Goal: Information Seeking & Learning: Understand process/instructions

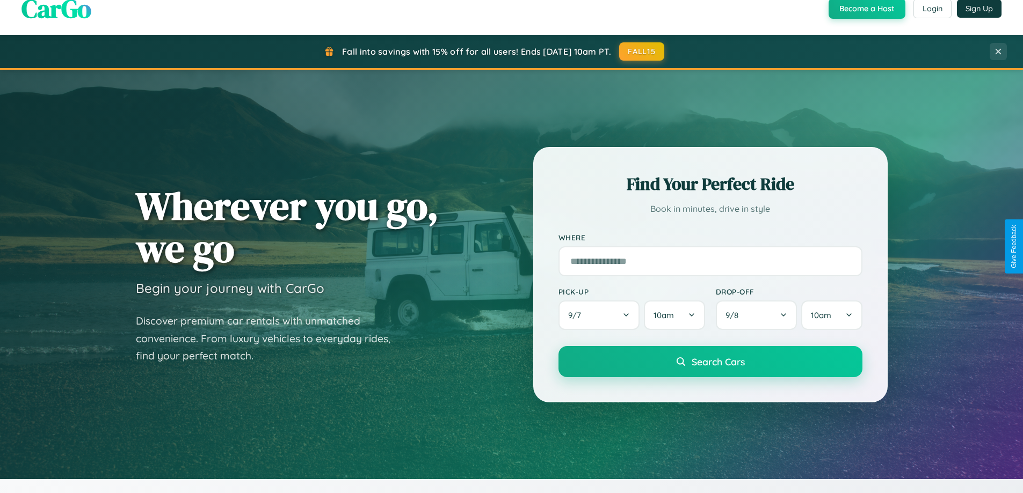
scroll to position [1725, 0]
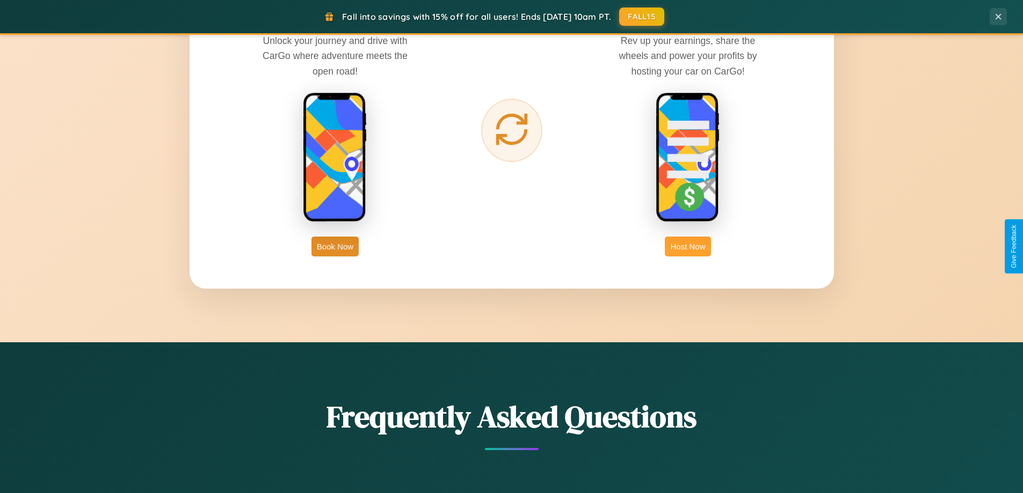
click at [688, 246] on button "Host Now" at bounding box center [688, 247] width 46 height 20
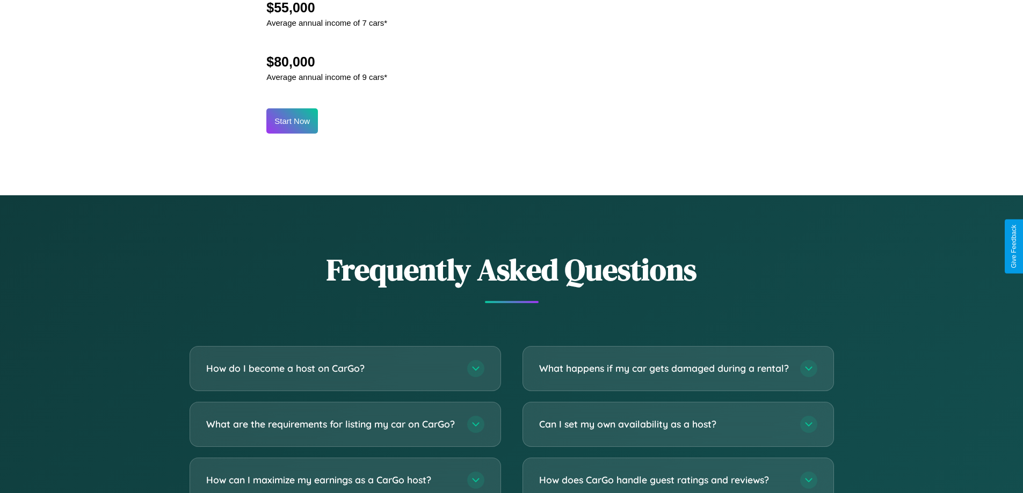
scroll to position [1451, 0]
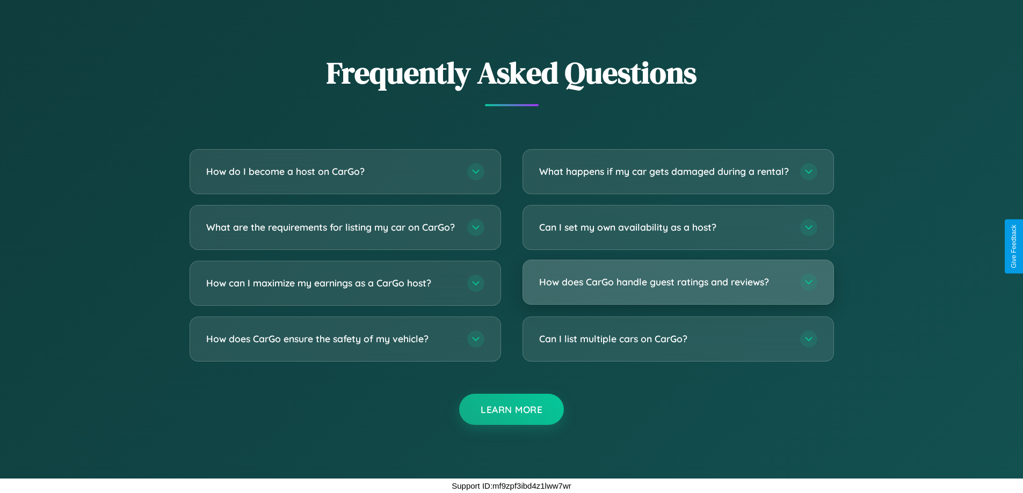
click at [678, 282] on h3 "How does CarGo handle guest ratings and reviews?" at bounding box center [664, 281] width 250 height 13
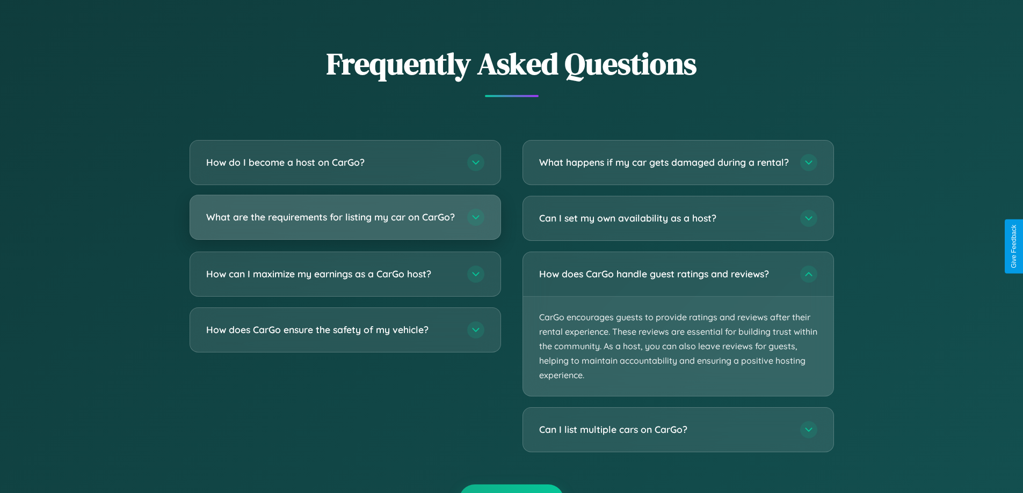
click at [345, 223] on h3 "What are the requirements for listing my car on CarGo?" at bounding box center [331, 216] width 250 height 13
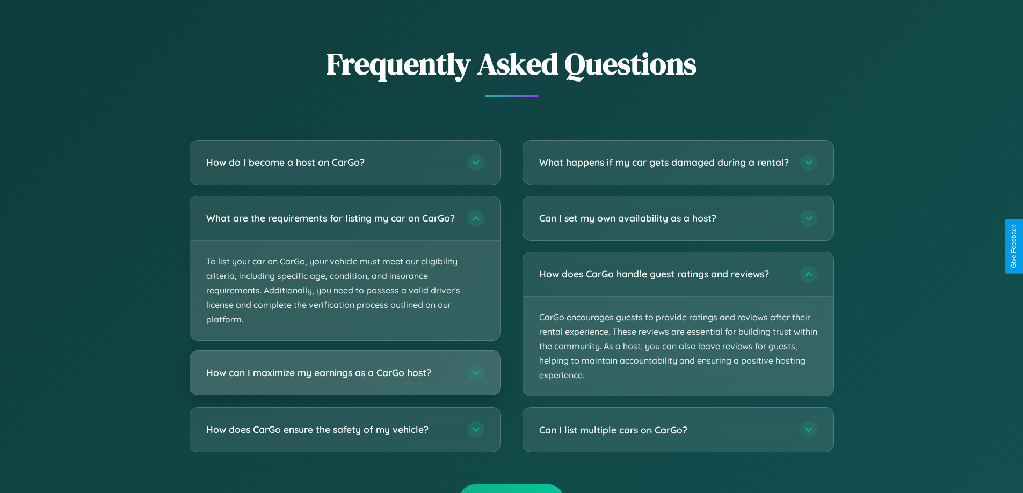
click at [345, 380] on h3 "How can I maximize my earnings as a CarGo host?" at bounding box center [331, 373] width 250 height 13
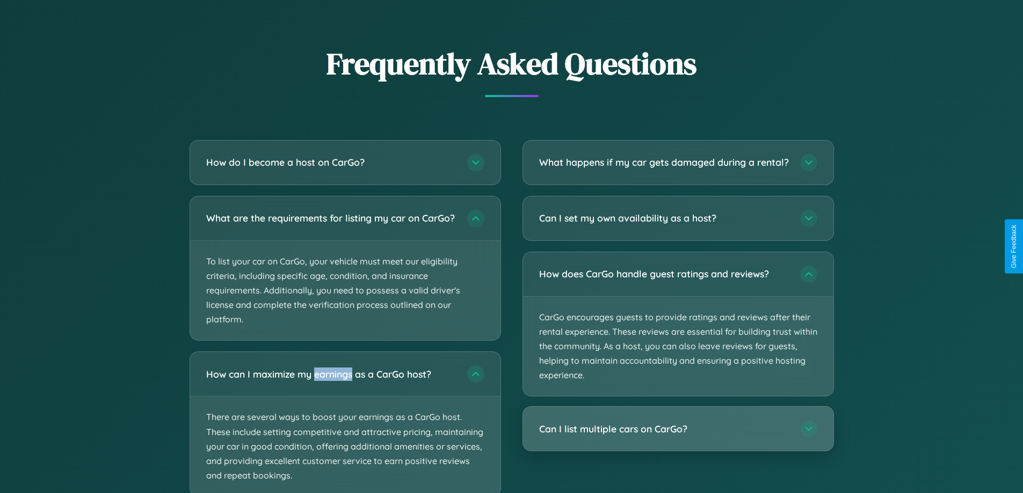
click at [678, 436] on h3 "Can I list multiple cars on CarGo?" at bounding box center [664, 429] width 250 height 13
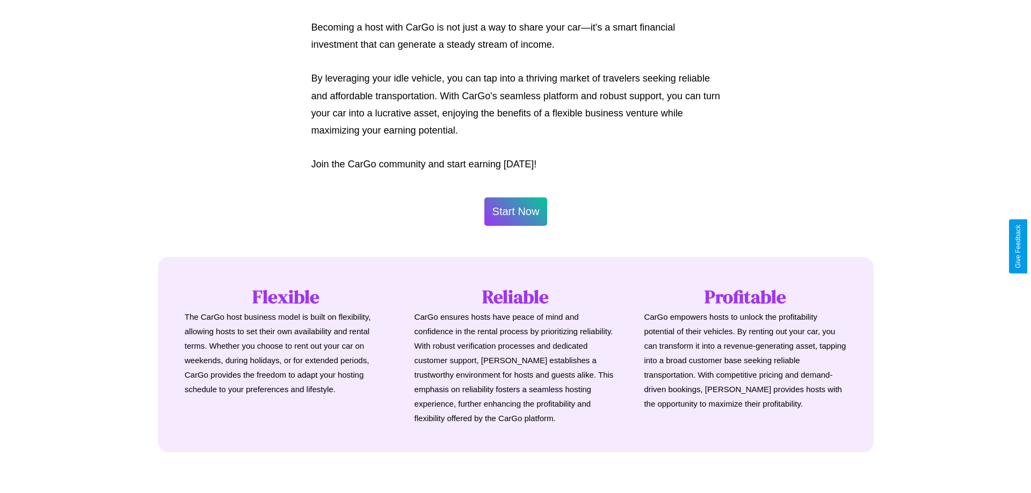
scroll to position [519, 0]
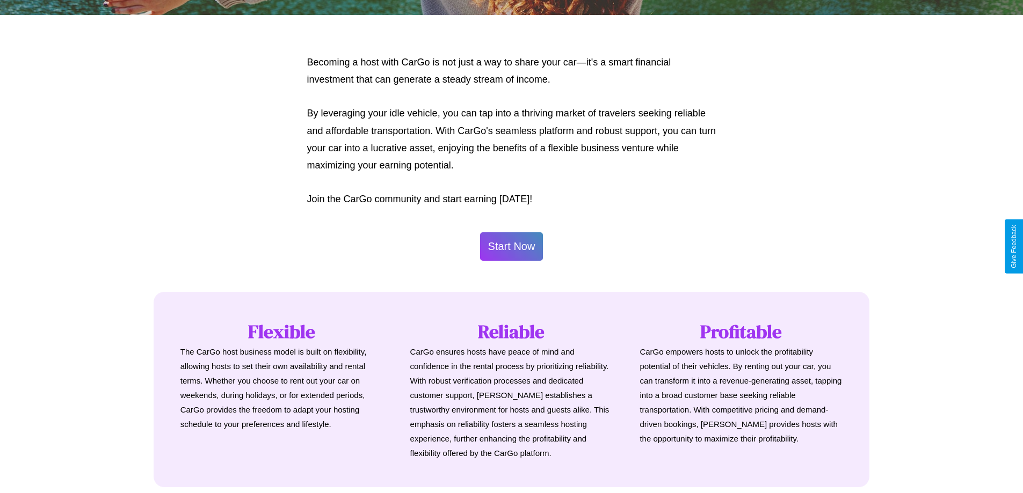
click at [511, 246] on button "Start Now" at bounding box center [511, 246] width 63 height 28
